Goal: Information Seeking & Learning: Learn about a topic

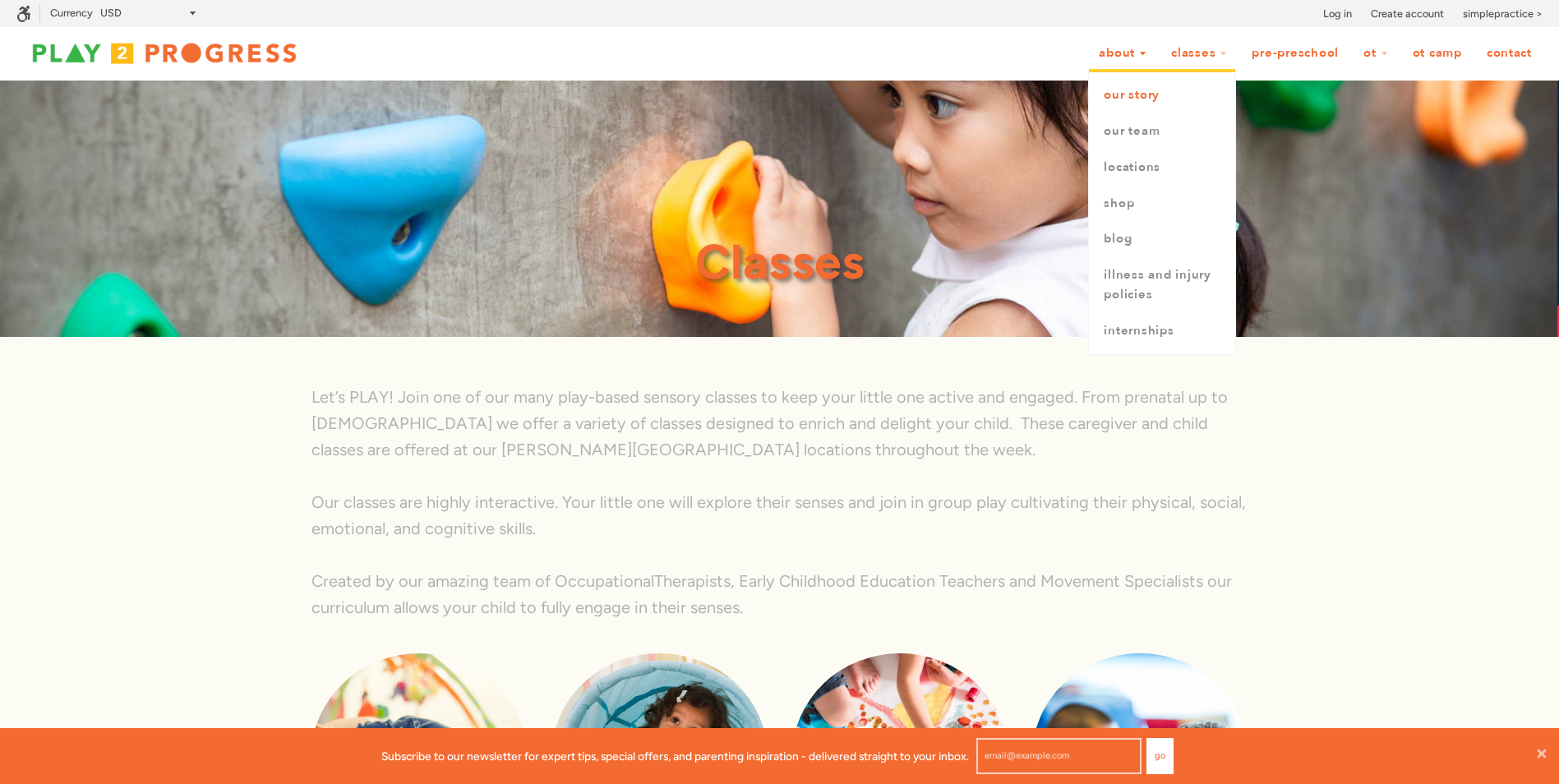
click at [1136, 99] on link "Our Story" at bounding box center [1162, 95] width 147 height 36
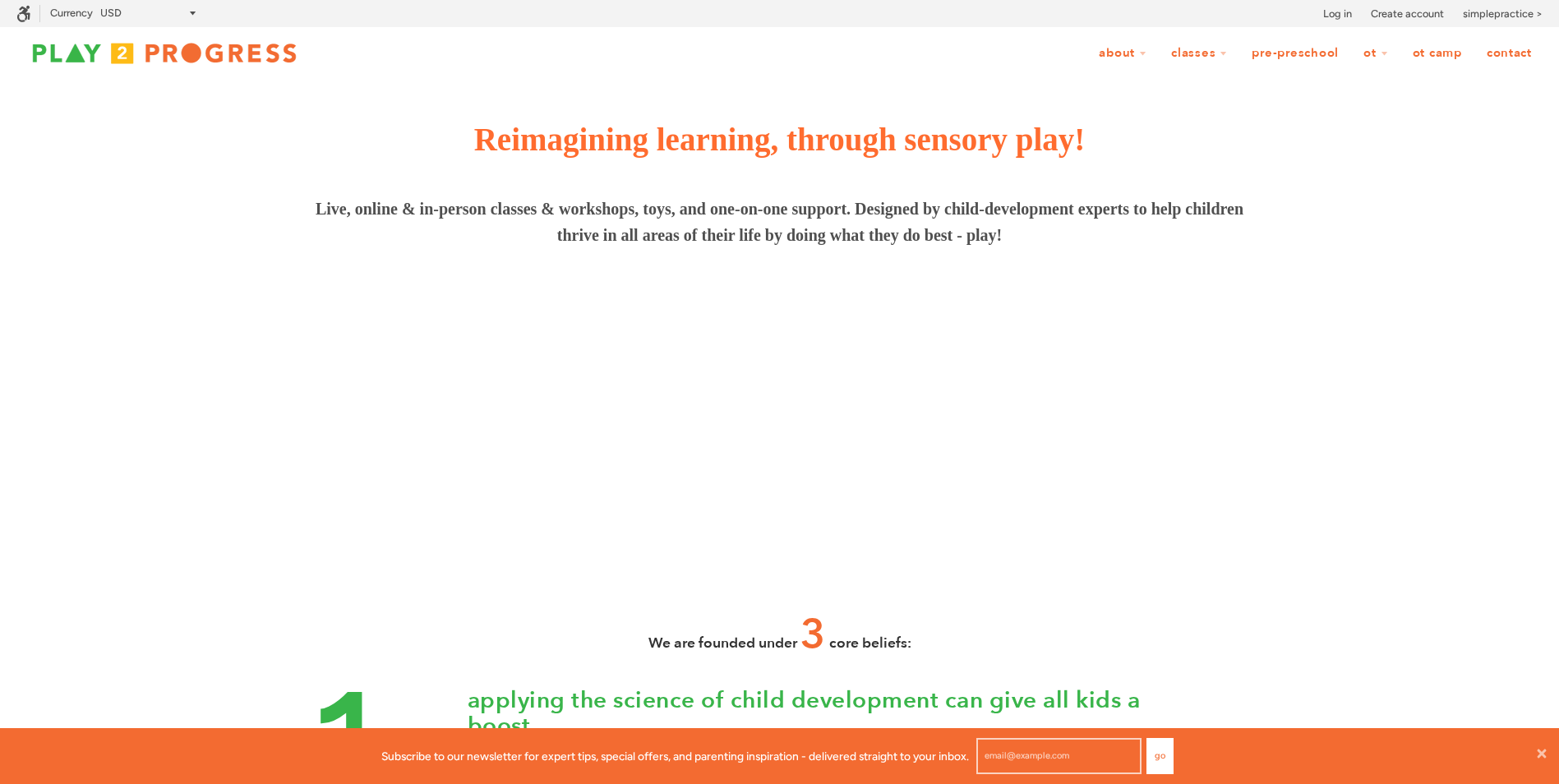
scroll to position [1, 13]
click at [1279, 46] on link "Pre-Preschool" at bounding box center [1295, 53] width 109 height 31
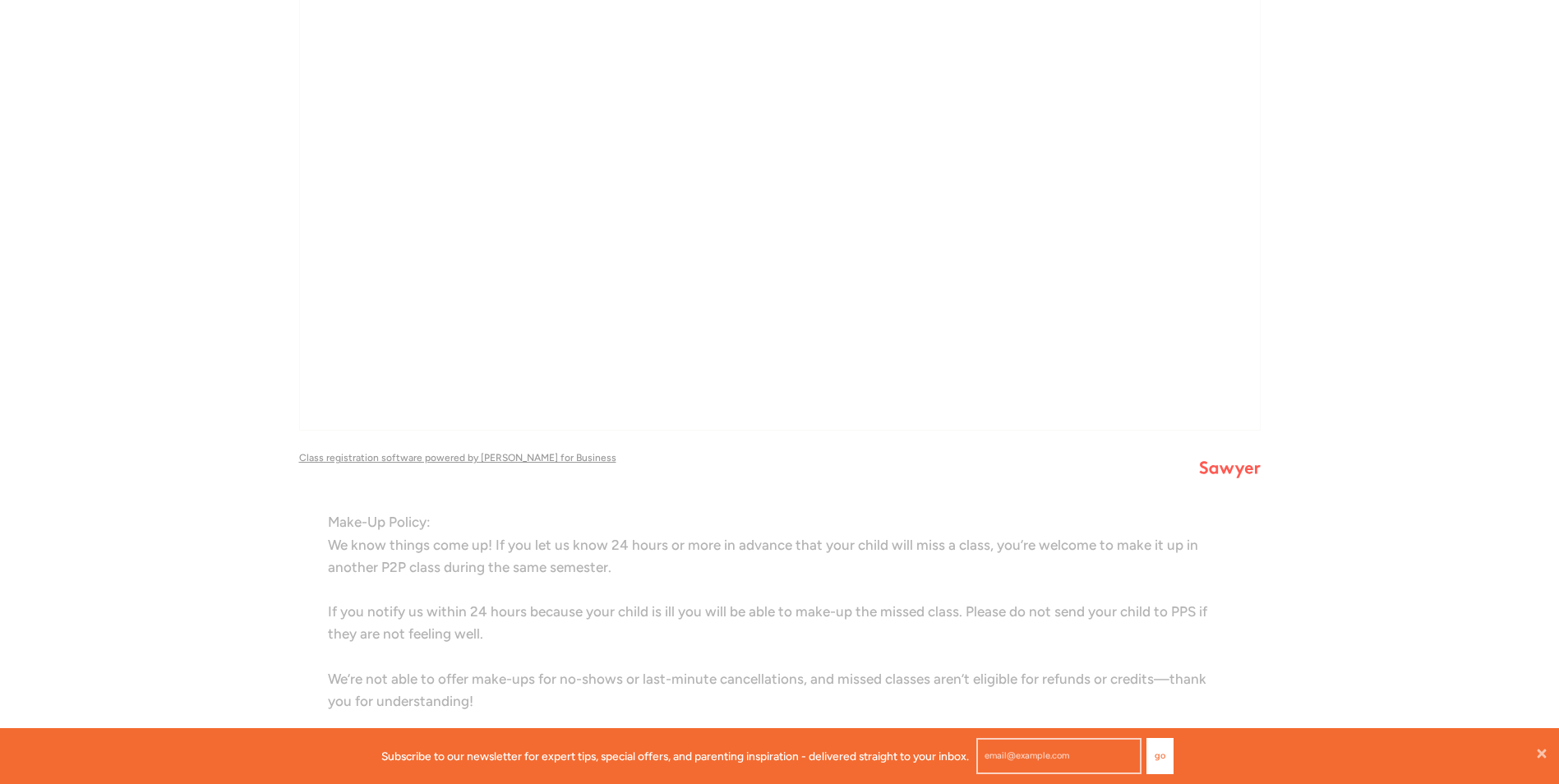
scroll to position [3179, 0]
